Goal: Information Seeking & Learning: Learn about a topic

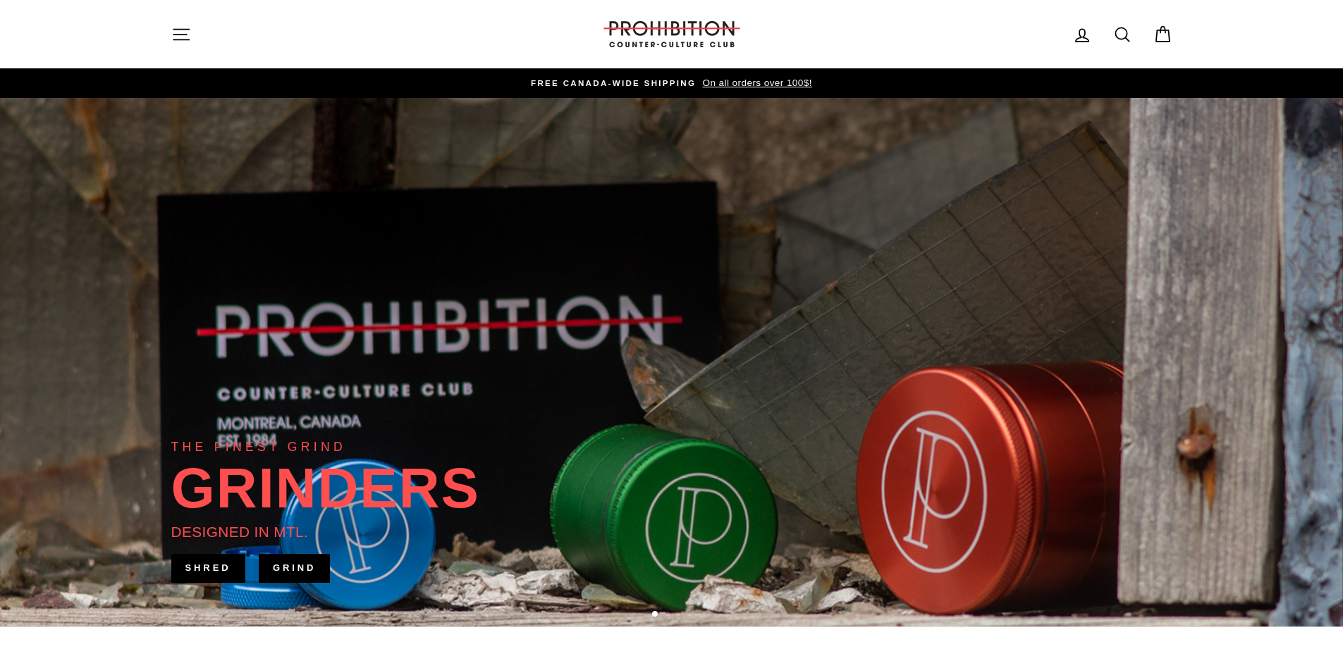
click at [187, 42] on icon "button" at bounding box center [181, 35] width 20 height 20
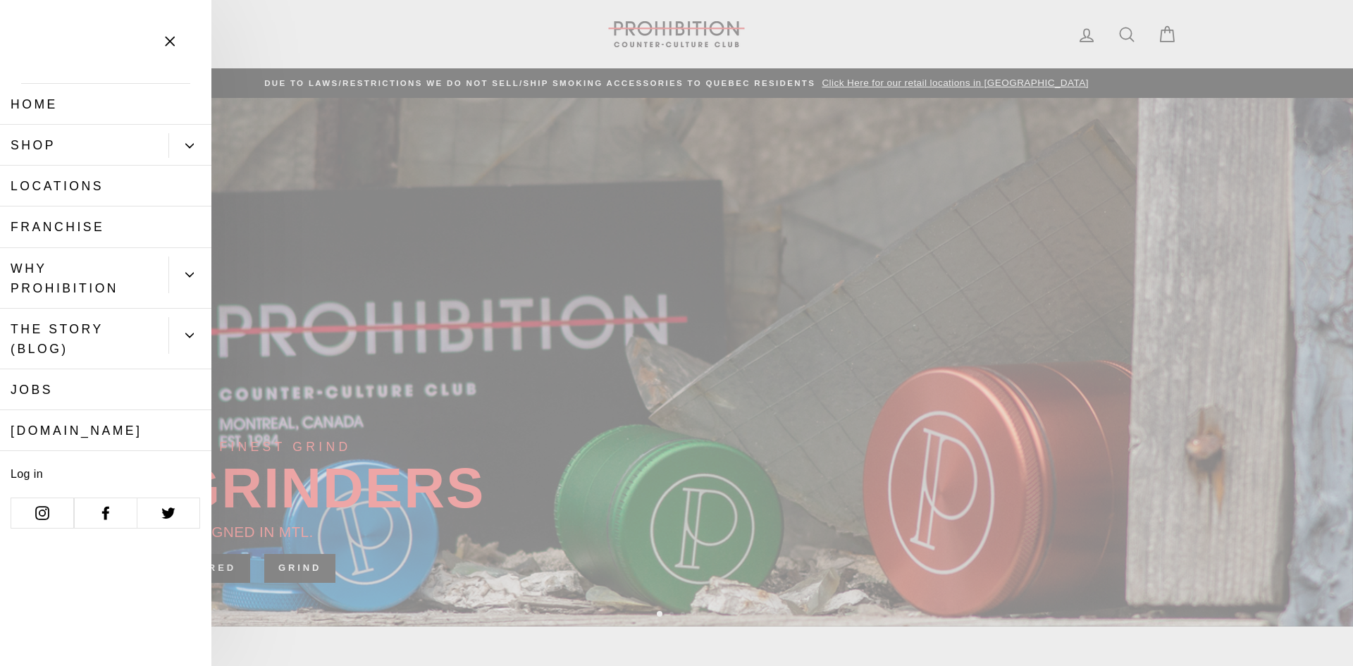
click at [200, 142] on button "Primary" at bounding box center [189, 145] width 43 height 25
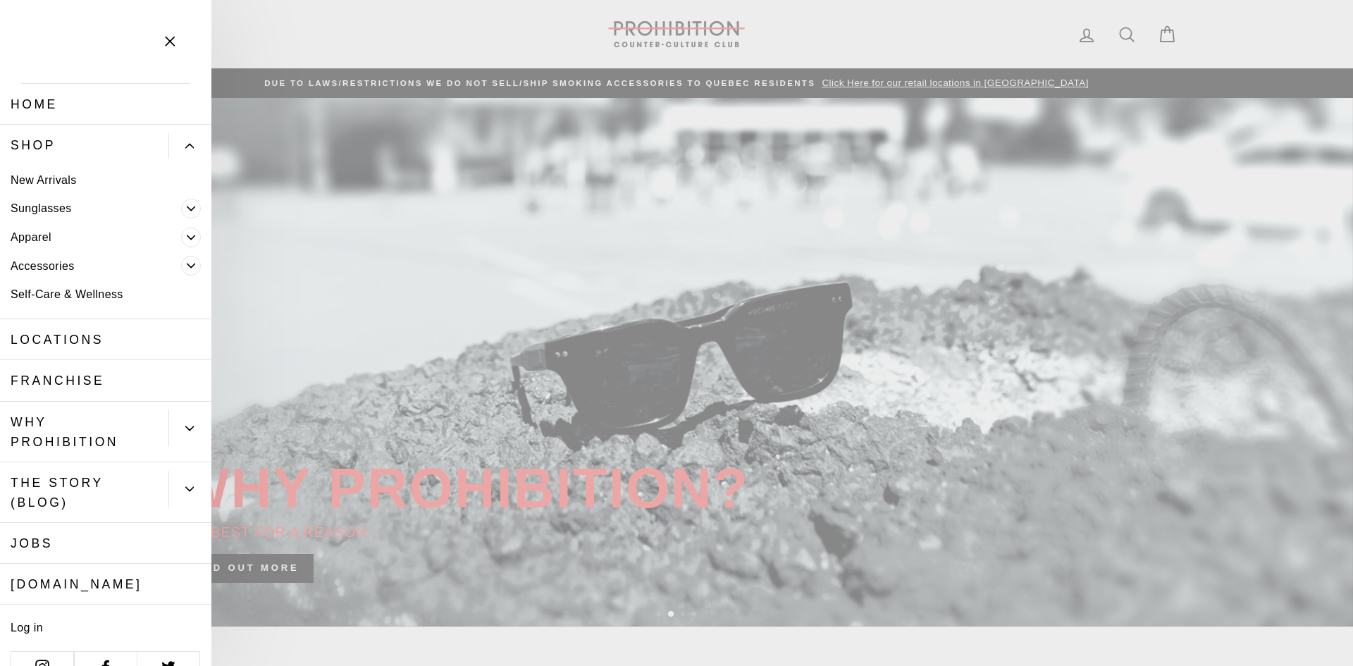
click at [187, 263] on icon "Primary" at bounding box center [191, 265] width 8 height 8
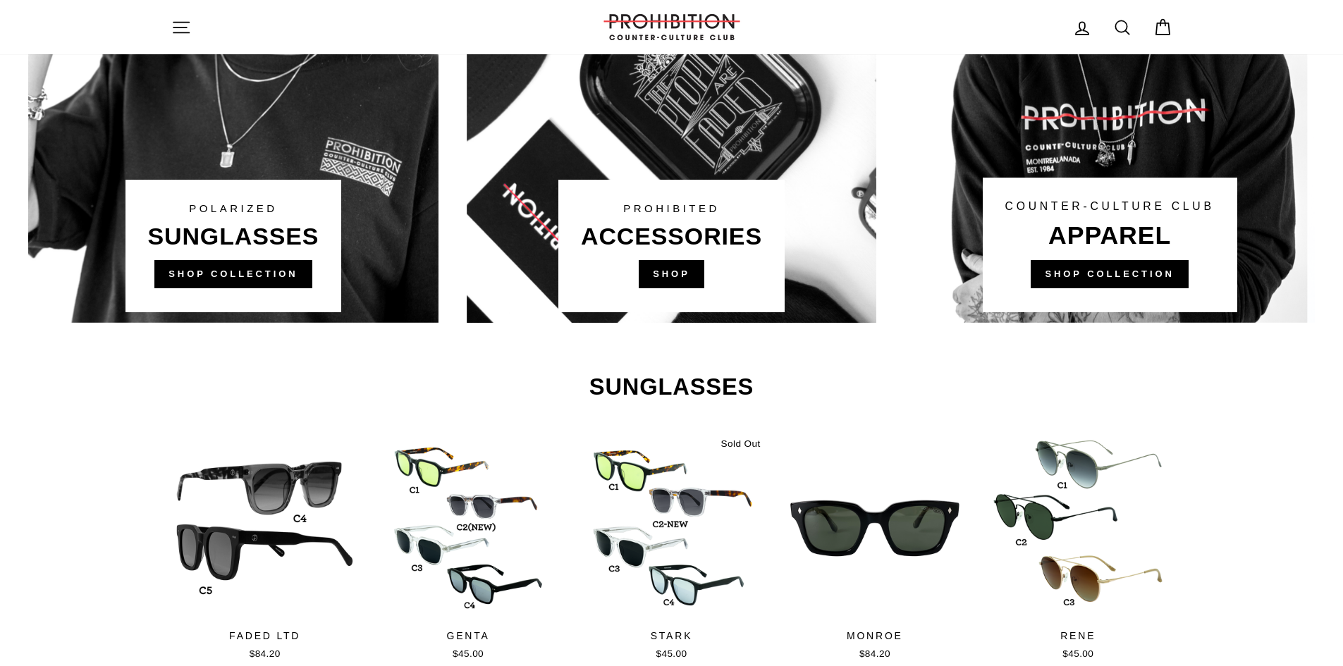
scroll to position [1057, 0]
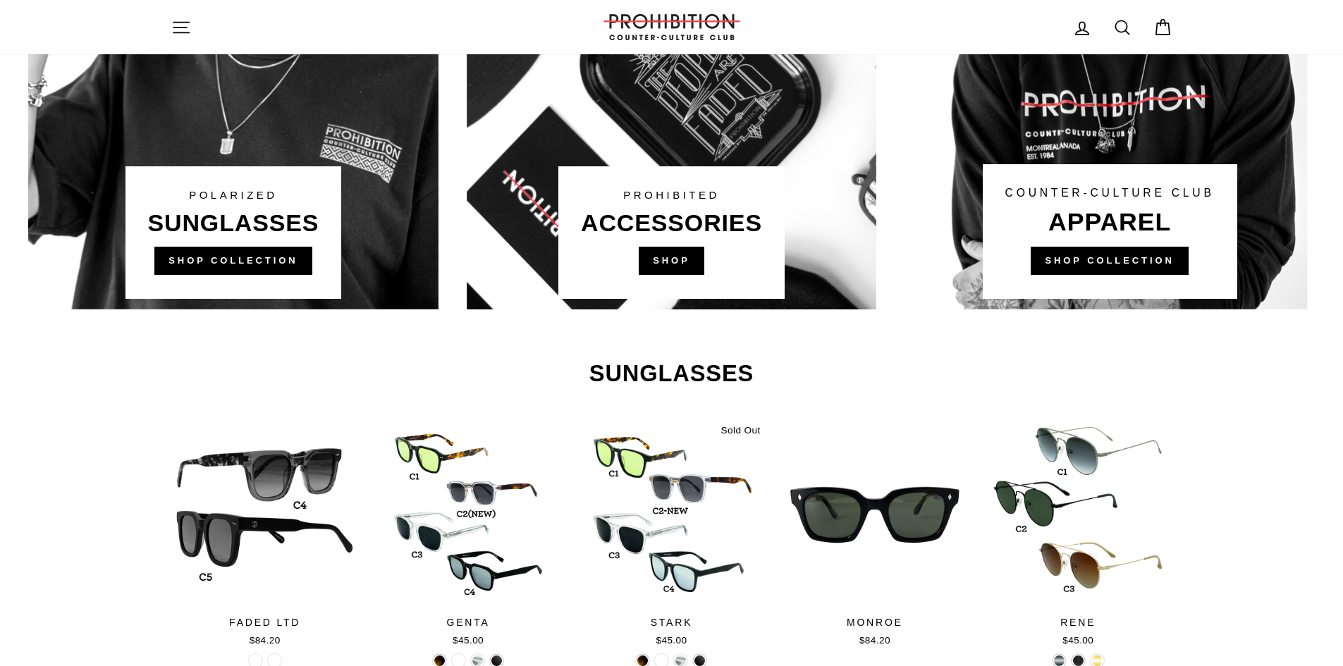
click at [670, 262] on link at bounding box center [672, 42] width 410 height 536
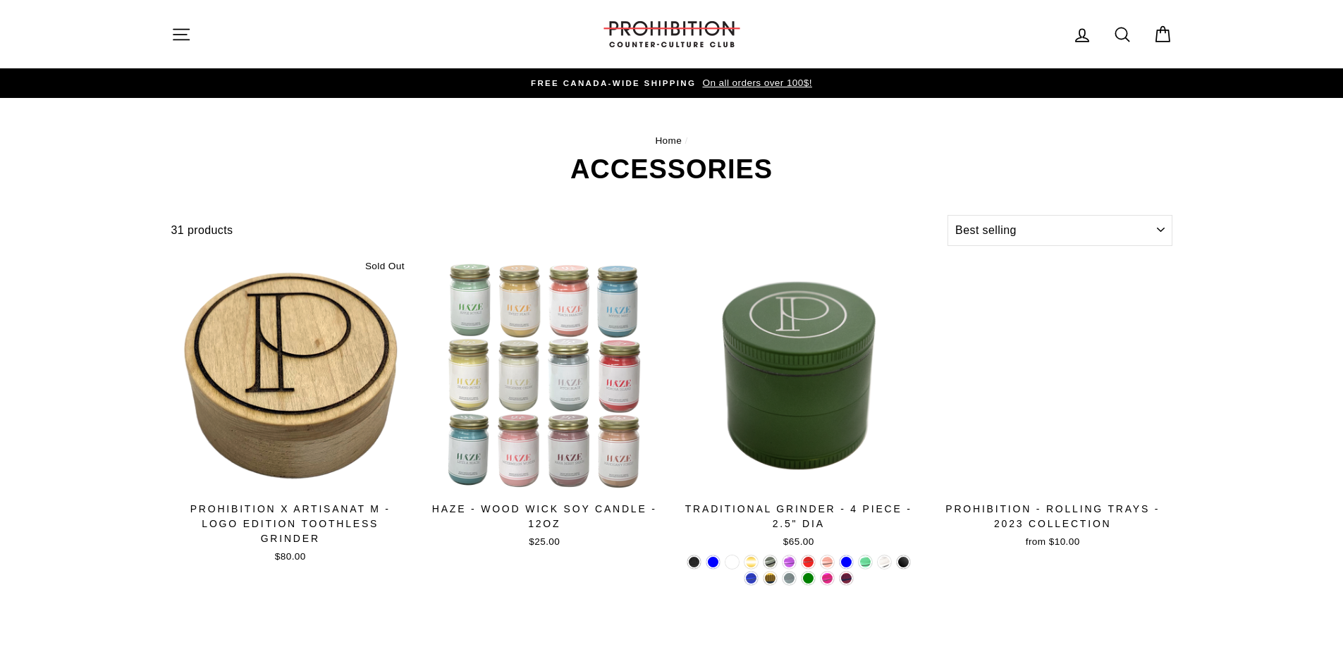
select select "best-selling"
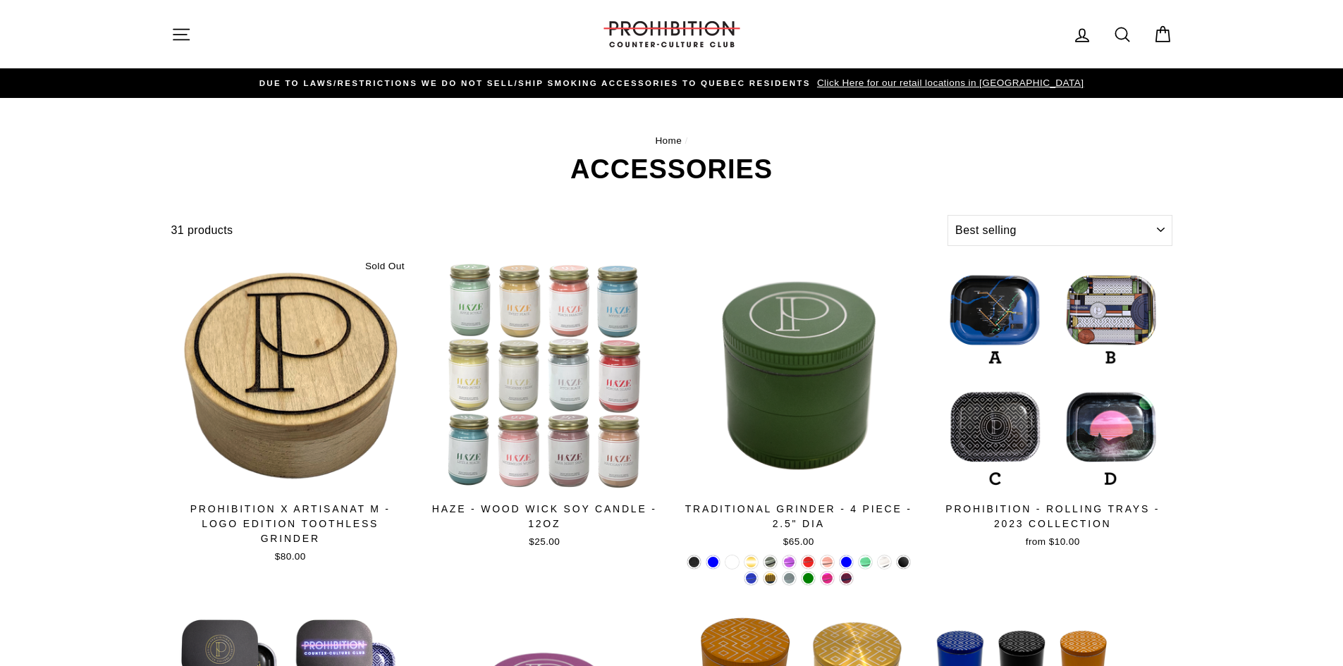
click at [175, 30] on icon "button" at bounding box center [181, 35] width 20 height 20
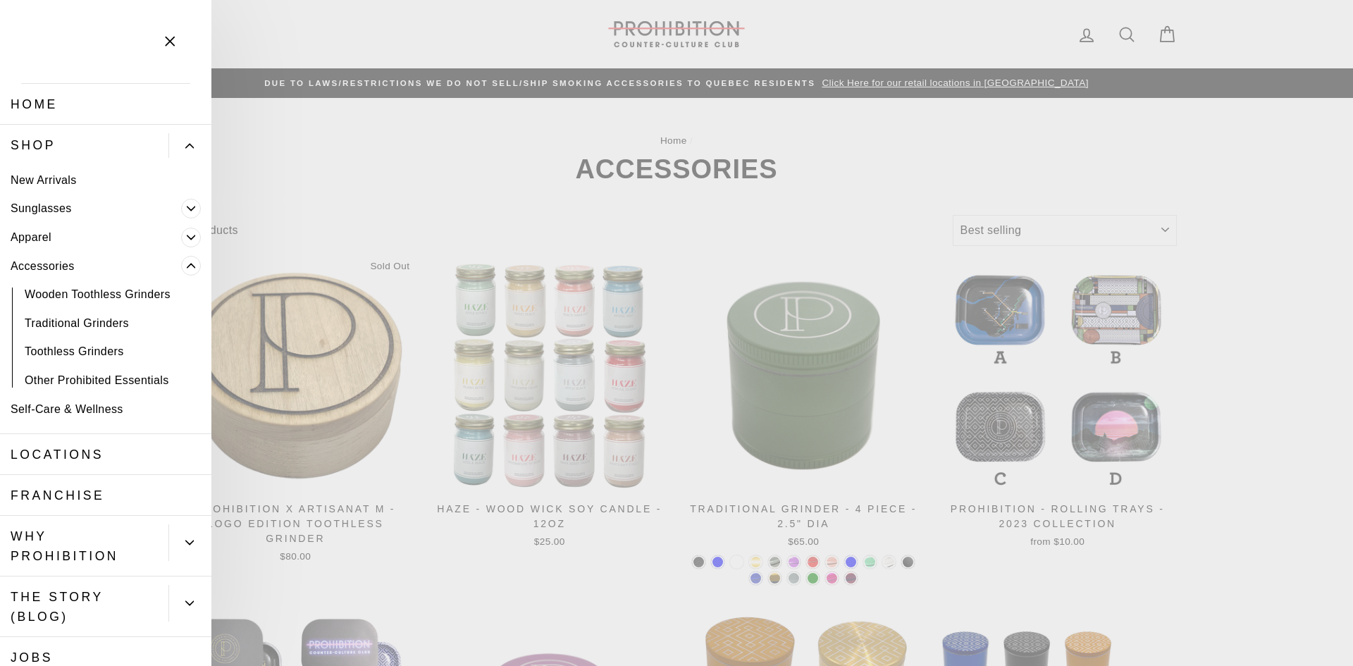
click at [85, 408] on link "Self-Care & Wellness" at bounding box center [105, 409] width 211 height 29
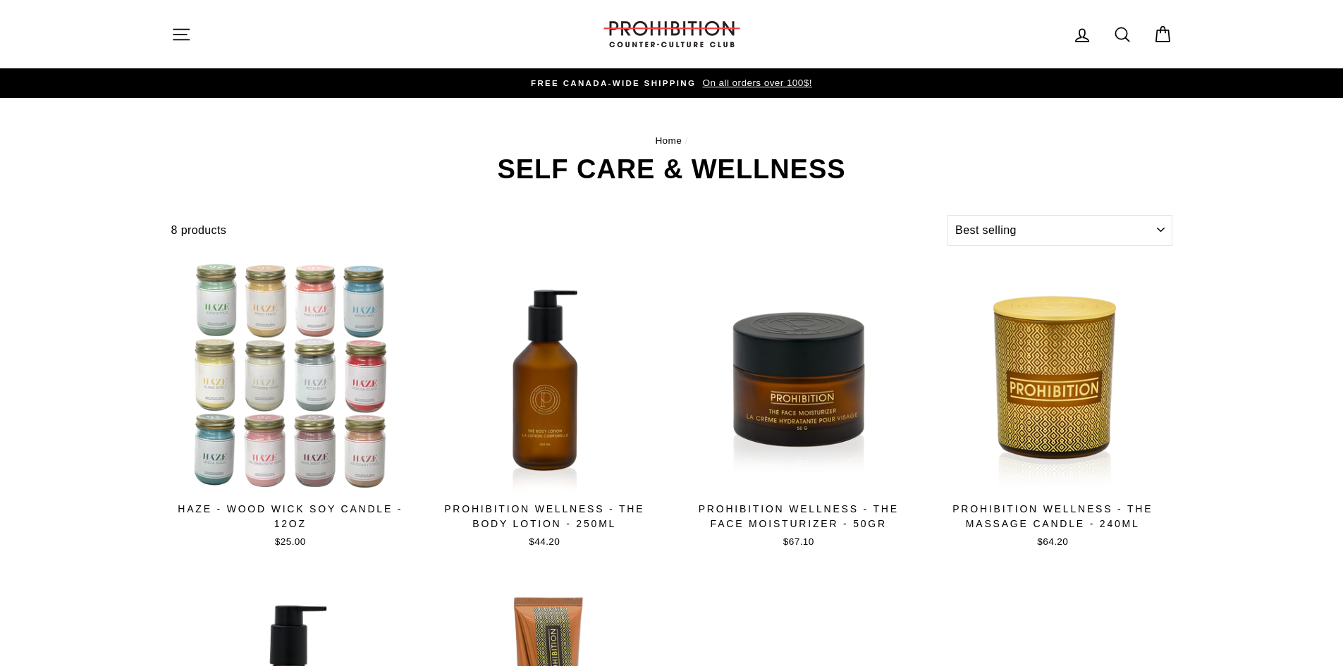
select select "best-selling"
click at [177, 33] on icon "button" at bounding box center [181, 35] width 20 height 20
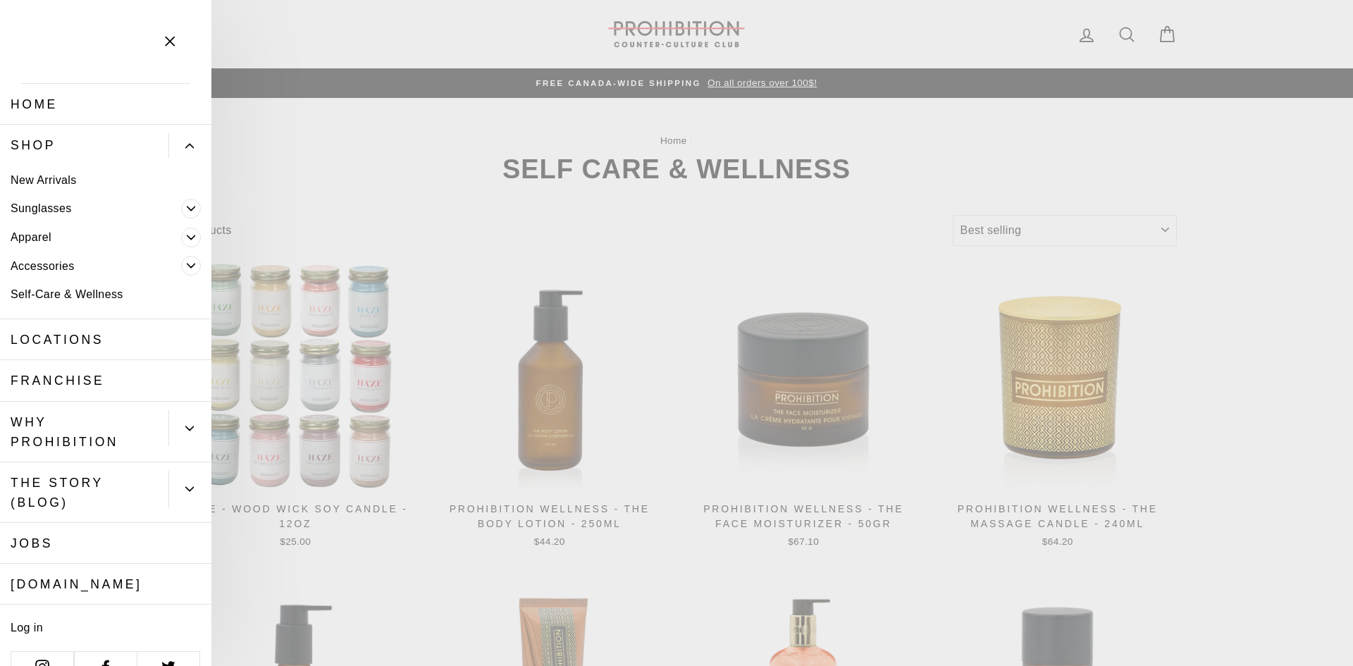
click at [181, 263] on span "Primary" at bounding box center [191, 266] width 20 height 20
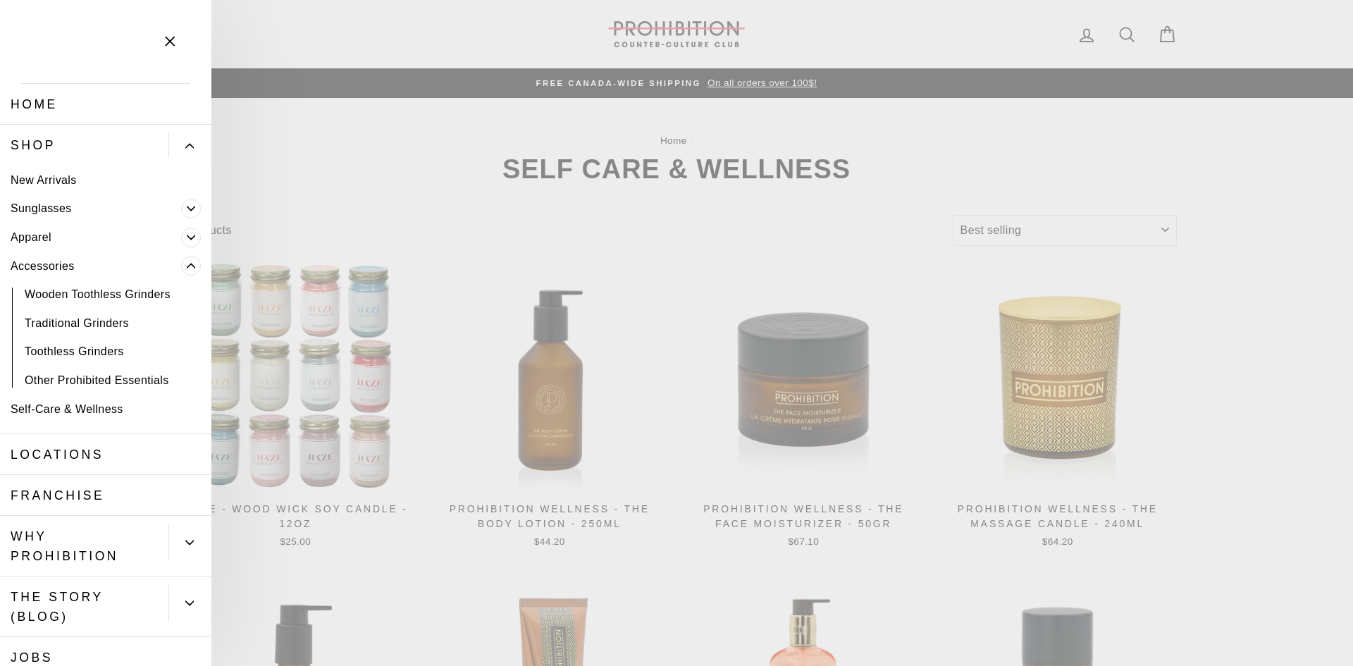
click at [88, 378] on link "Other Prohibited Essentials" at bounding box center [105, 380] width 211 height 29
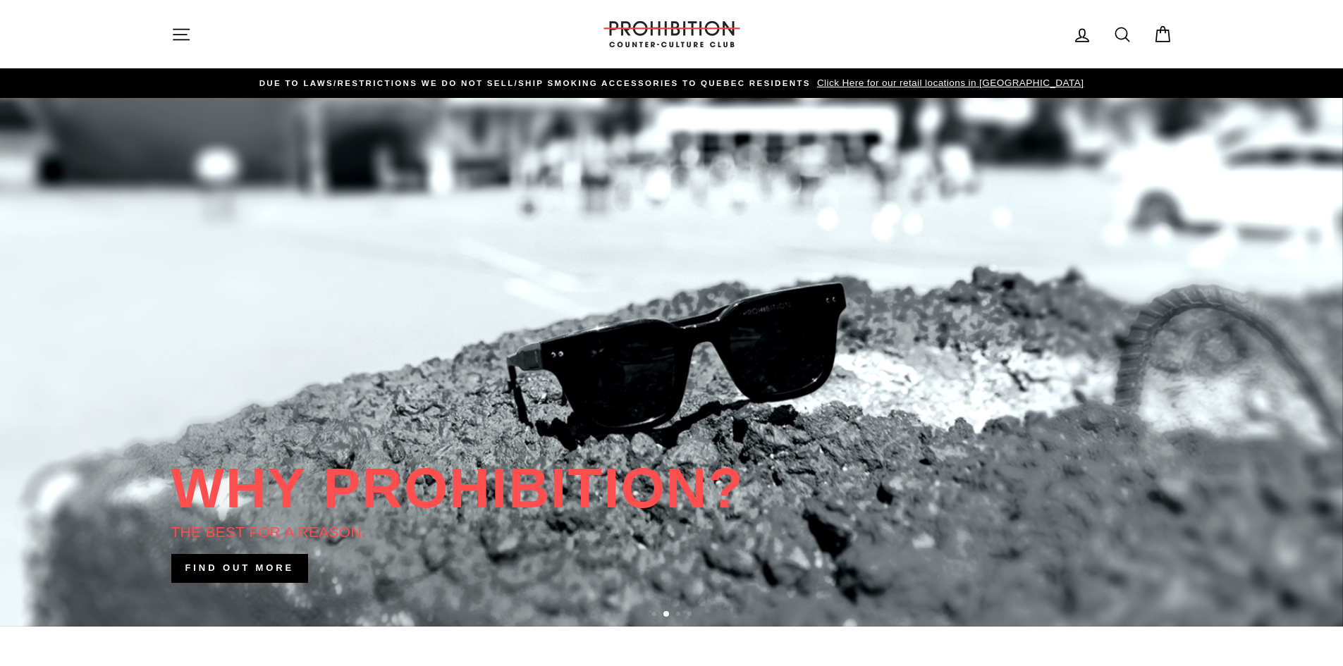
click at [183, 31] on icon "button" at bounding box center [181, 35] width 20 height 20
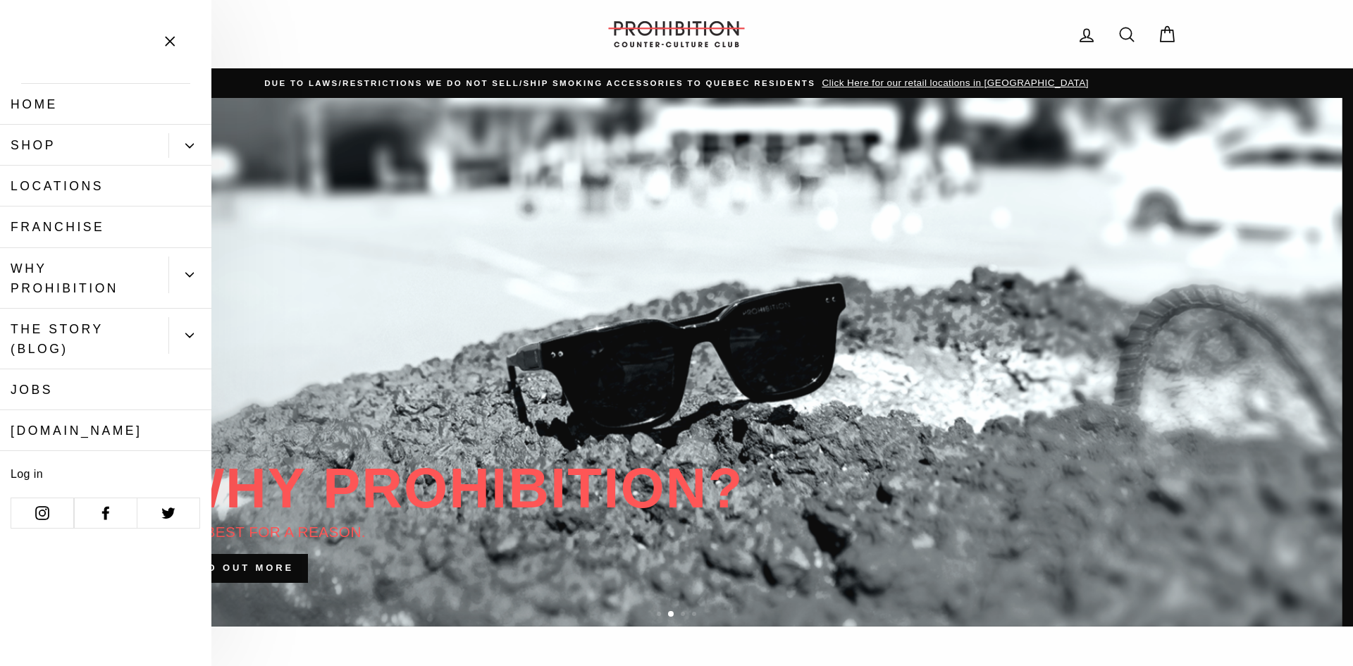
click at [183, 146] on button "Primary" at bounding box center [189, 145] width 43 height 25
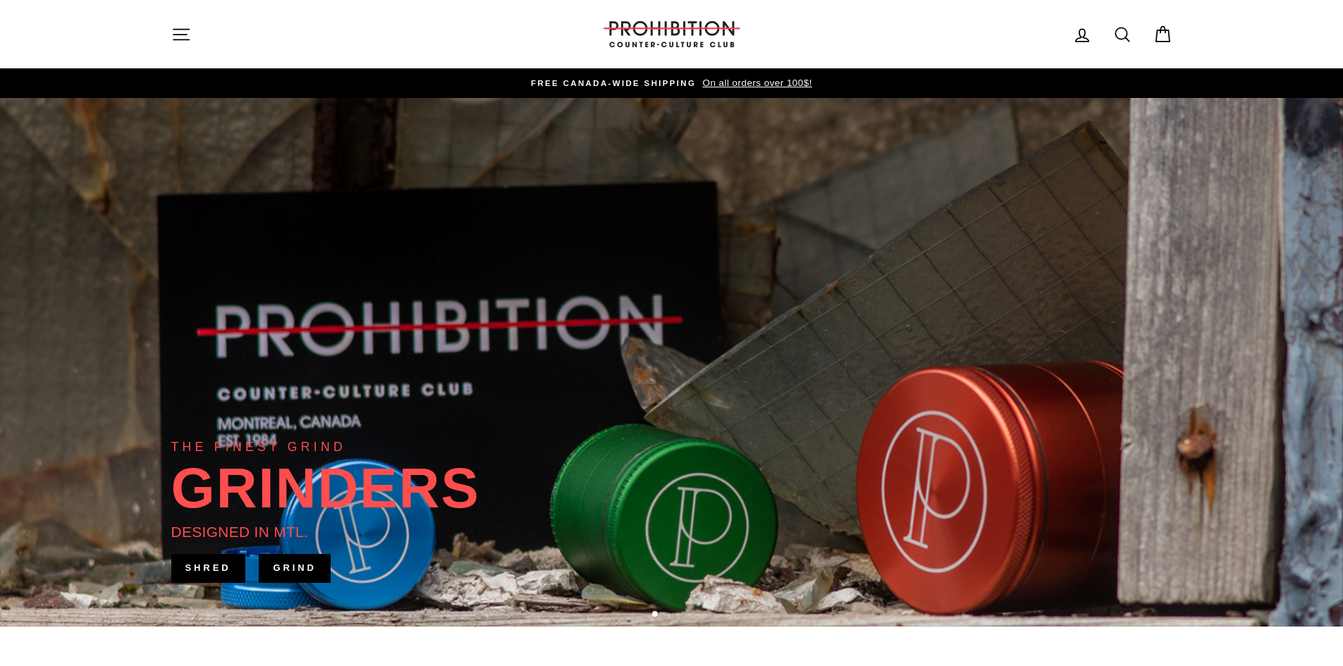
click at [1118, 33] on icon at bounding box center [1122, 35] width 20 height 20
click at [335, 38] on input "Search our store" at bounding box center [666, 34] width 928 height 47
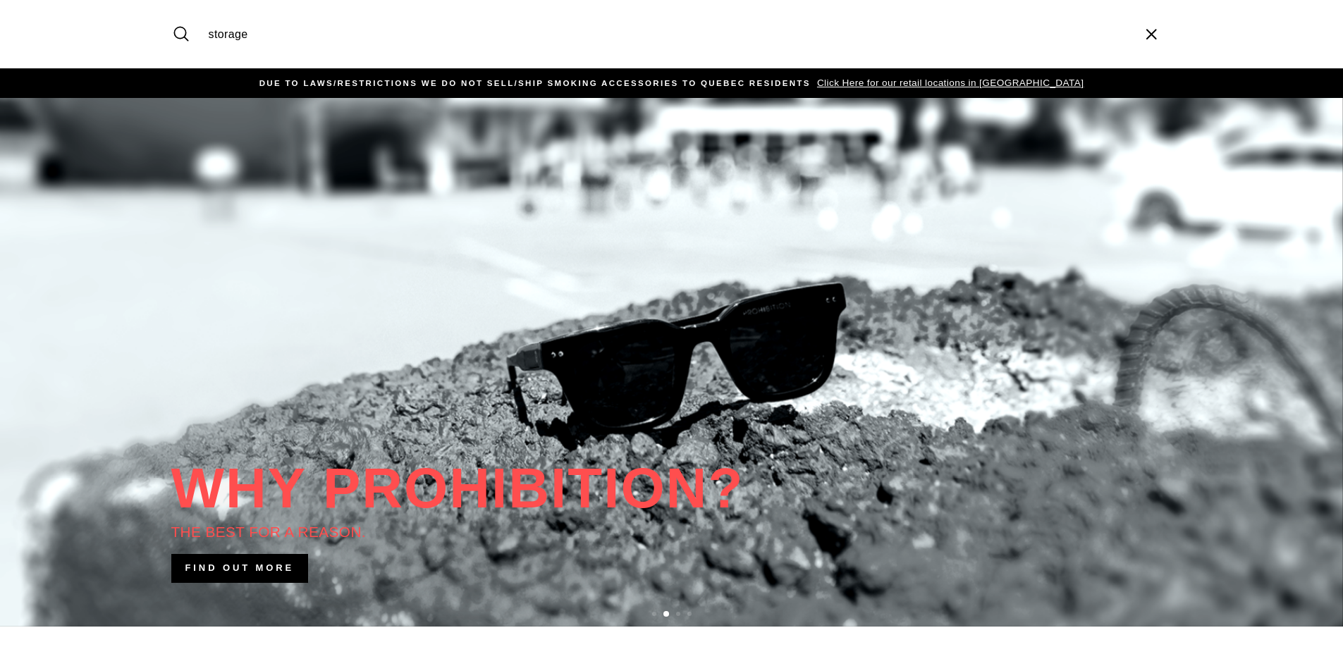
type input "storage"
click at [171, 11] on button "Search" at bounding box center [186, 34] width 30 height 47
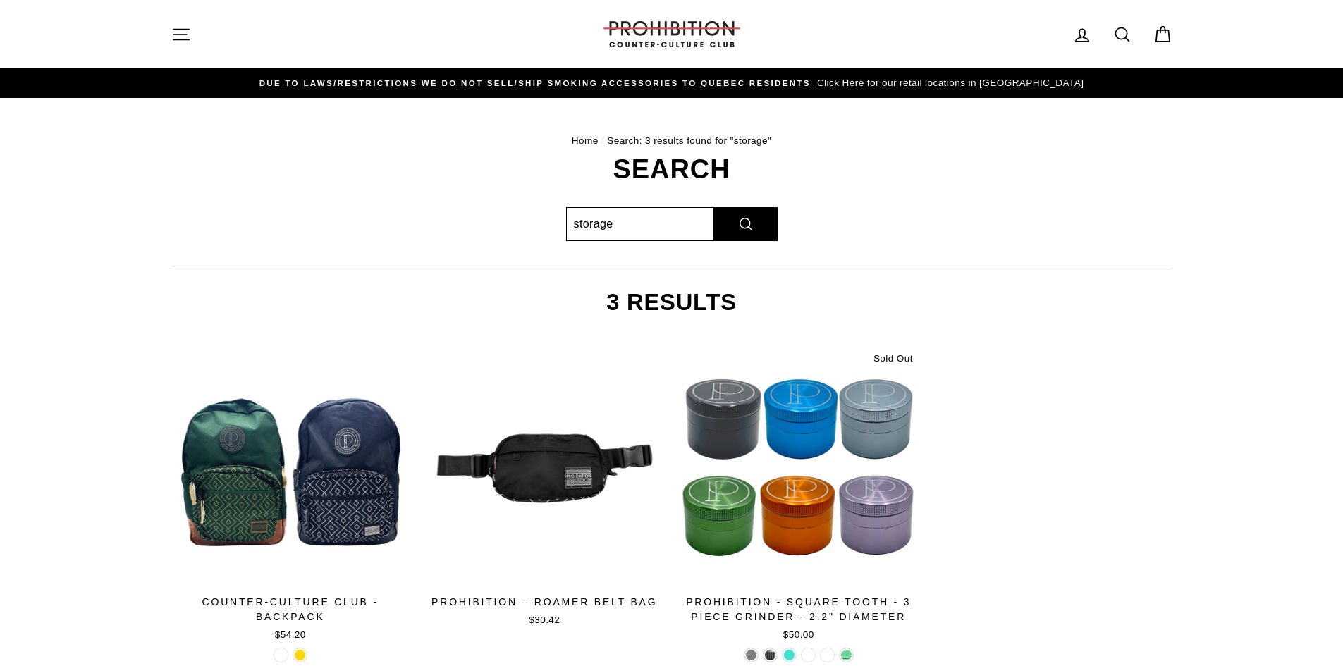
drag, startPoint x: 661, startPoint y: 230, endPoint x: 582, endPoint y: 226, distance: 79.0
click at [582, 226] on input "storage" at bounding box center [640, 224] width 148 height 34
type input "s"
click at [1118, 35] on icon at bounding box center [1122, 35] width 20 height 20
click at [329, 43] on input "storage" at bounding box center [666, 34] width 928 height 47
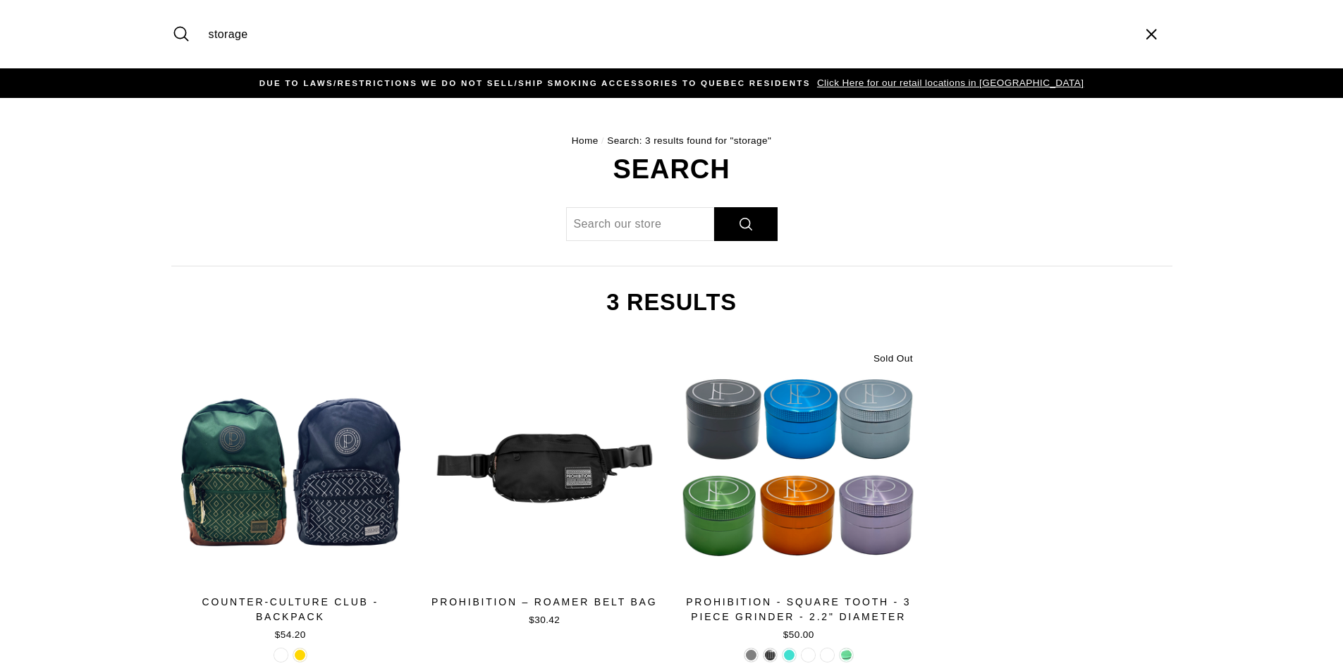
click at [329, 43] on input "storage" at bounding box center [666, 34] width 928 height 47
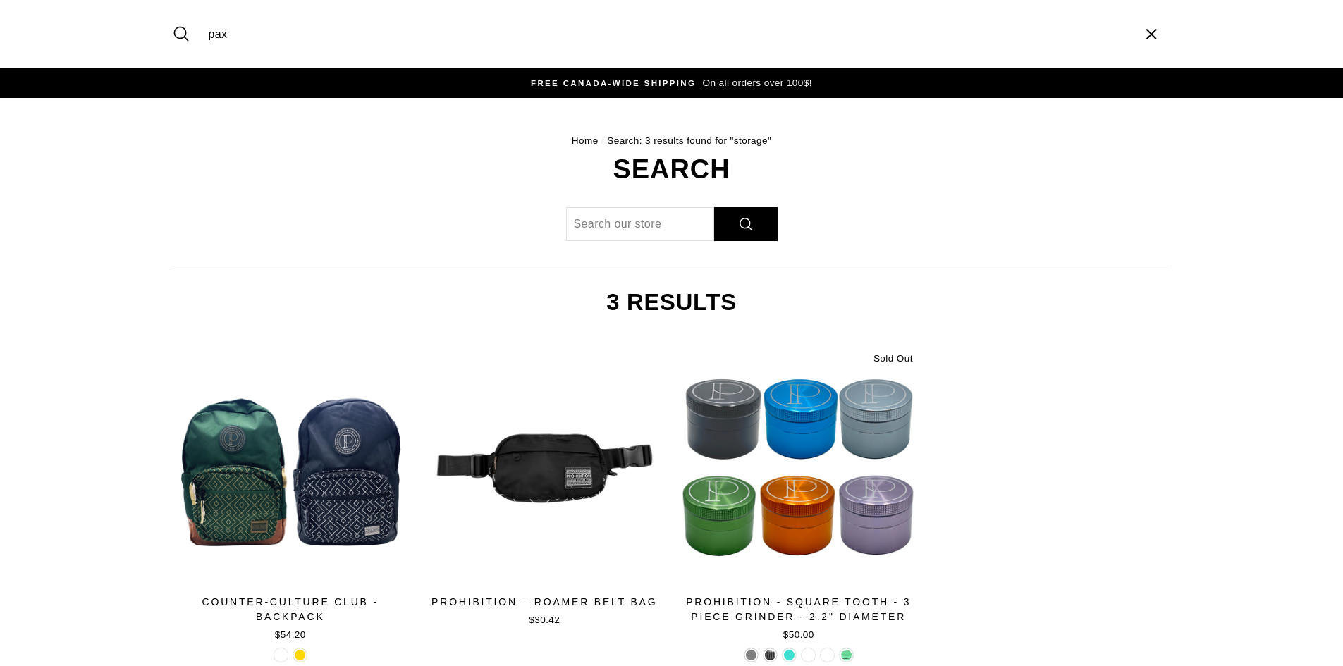
type input "pax"
click at [171, 11] on button "Search" at bounding box center [186, 34] width 30 height 47
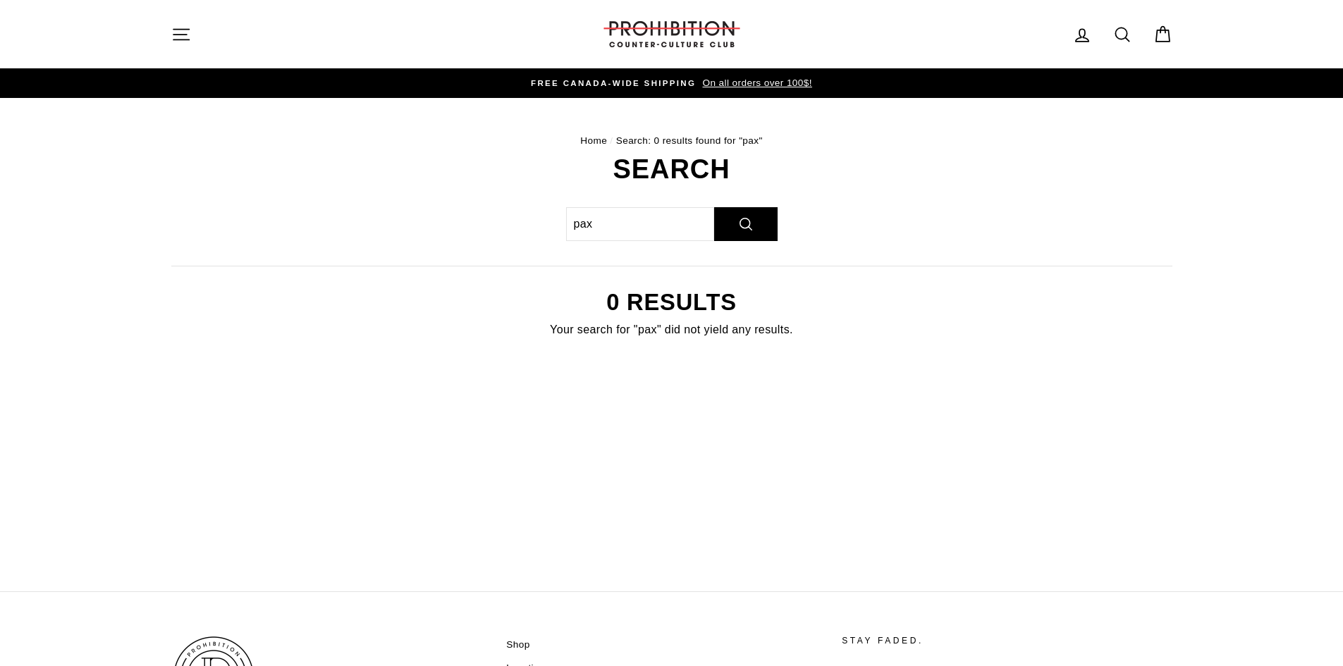
click at [187, 35] on icon "button" at bounding box center [181, 35] width 20 height 20
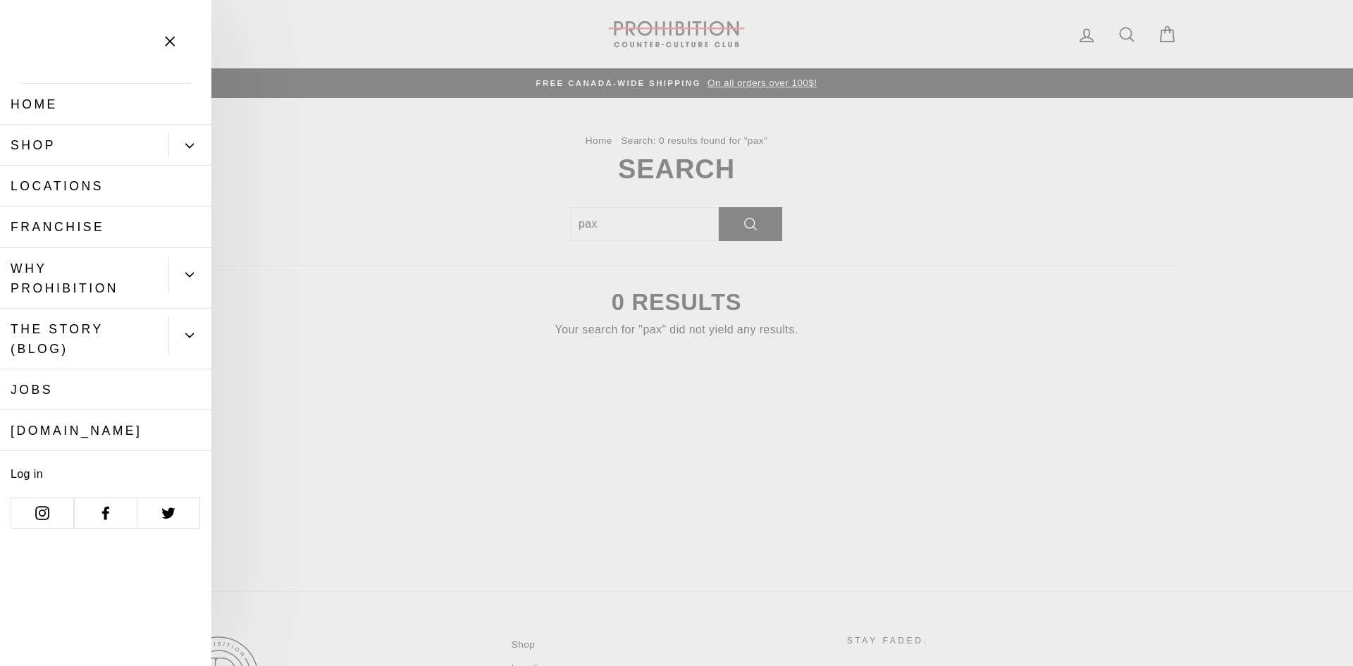
click at [192, 149] on icon "Primary" at bounding box center [189, 146] width 8 height 8
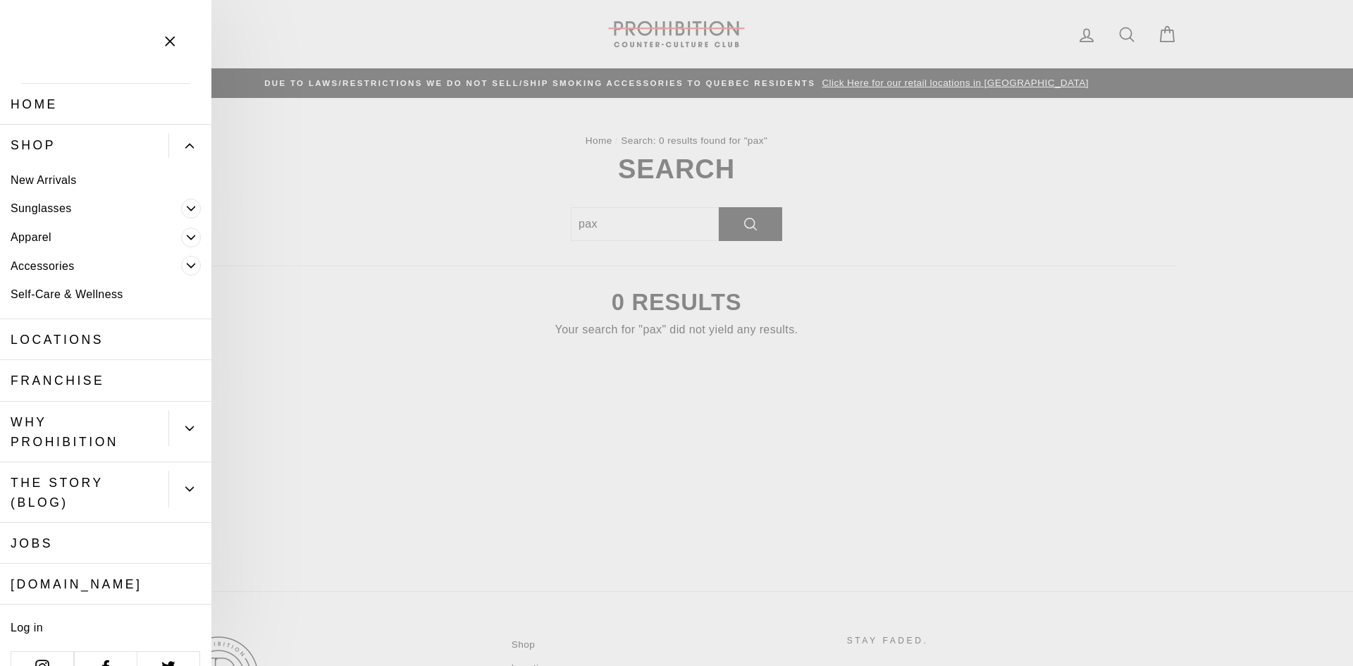
click at [35, 176] on link "New Arrivals" at bounding box center [105, 180] width 211 height 29
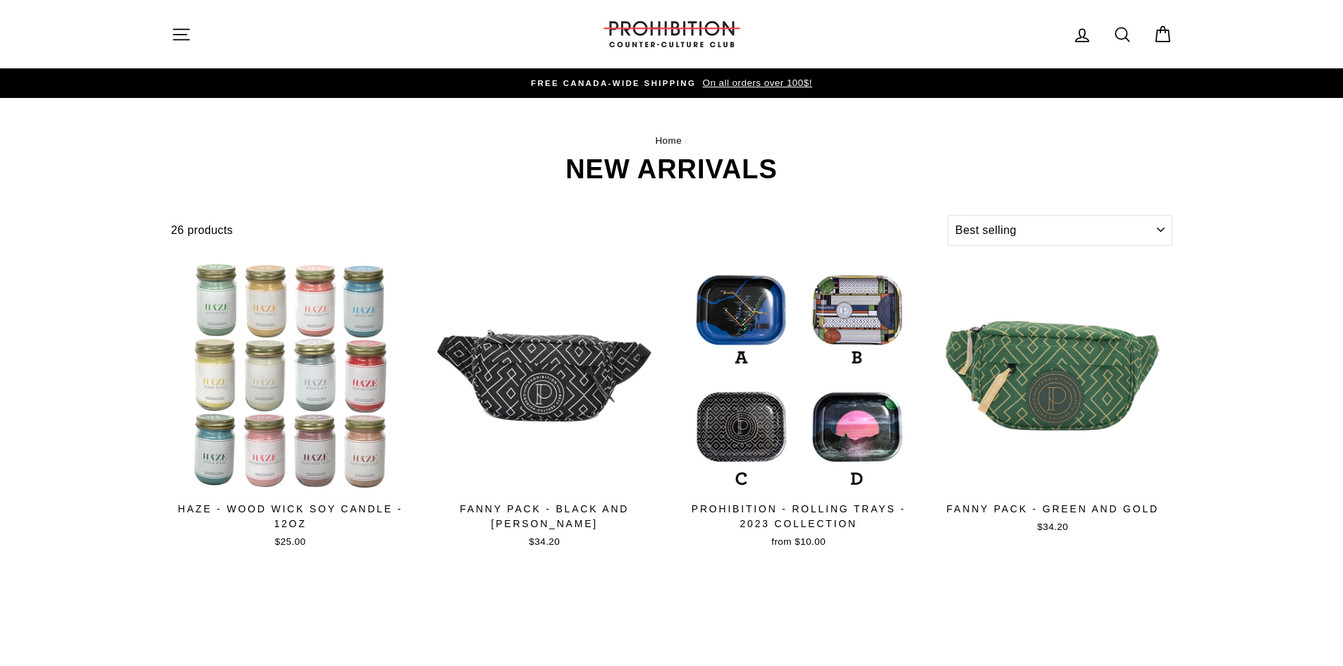
select select "best-selling"
